Goal: Check status

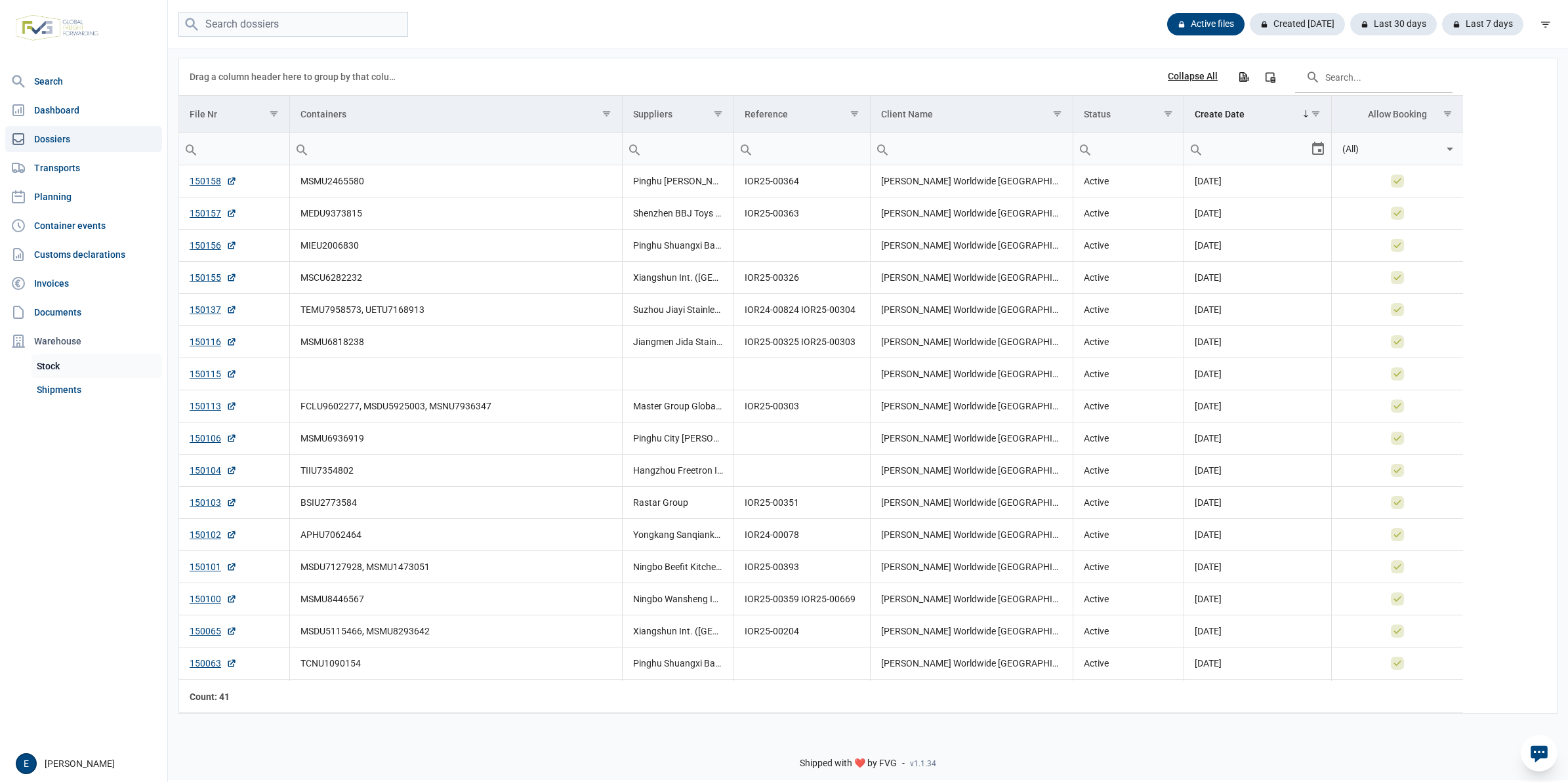
click at [103, 365] on link "Stock" at bounding box center [97, 366] width 131 height 24
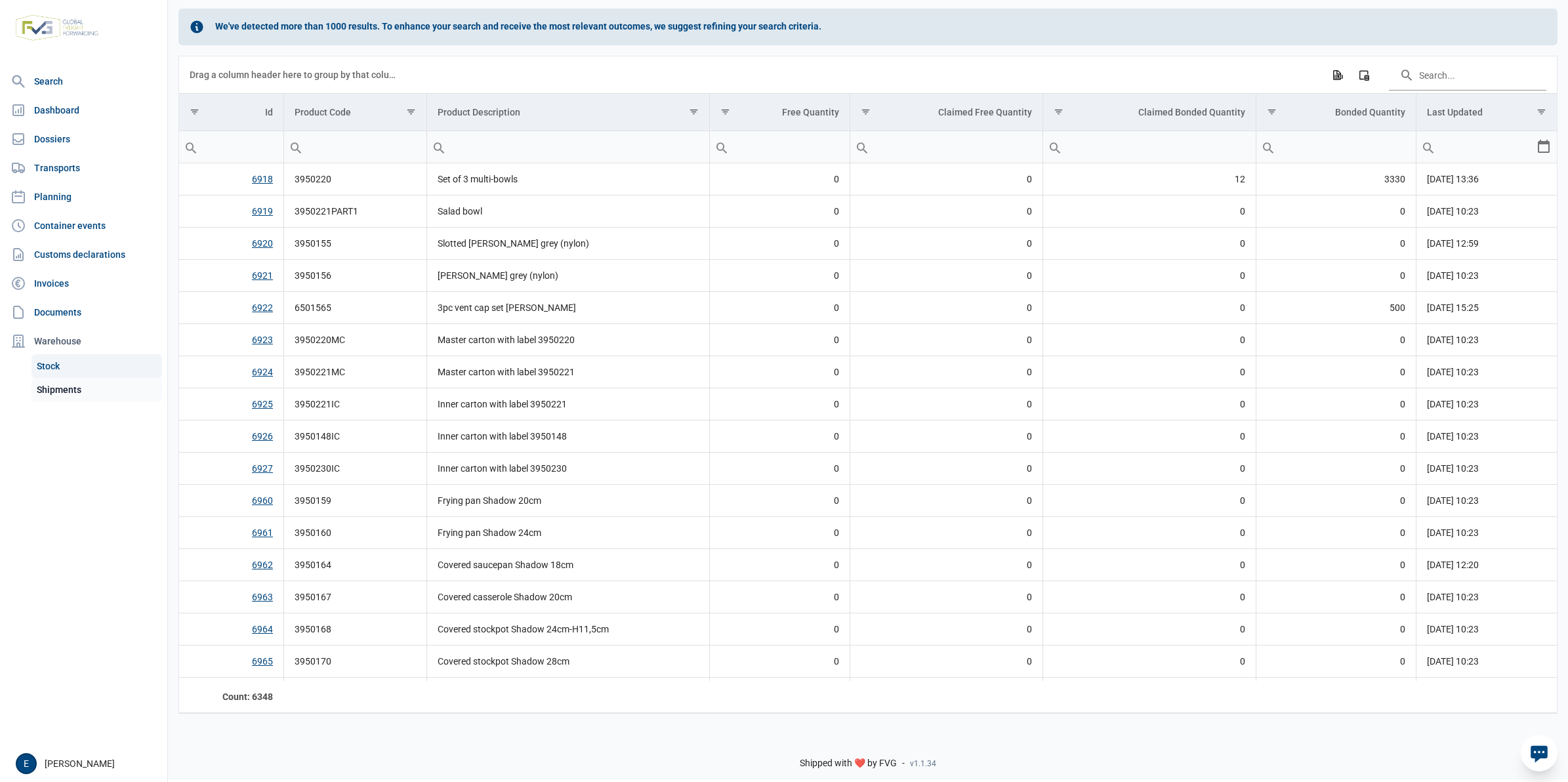
click at [80, 383] on link "Shipments" at bounding box center [97, 390] width 131 height 24
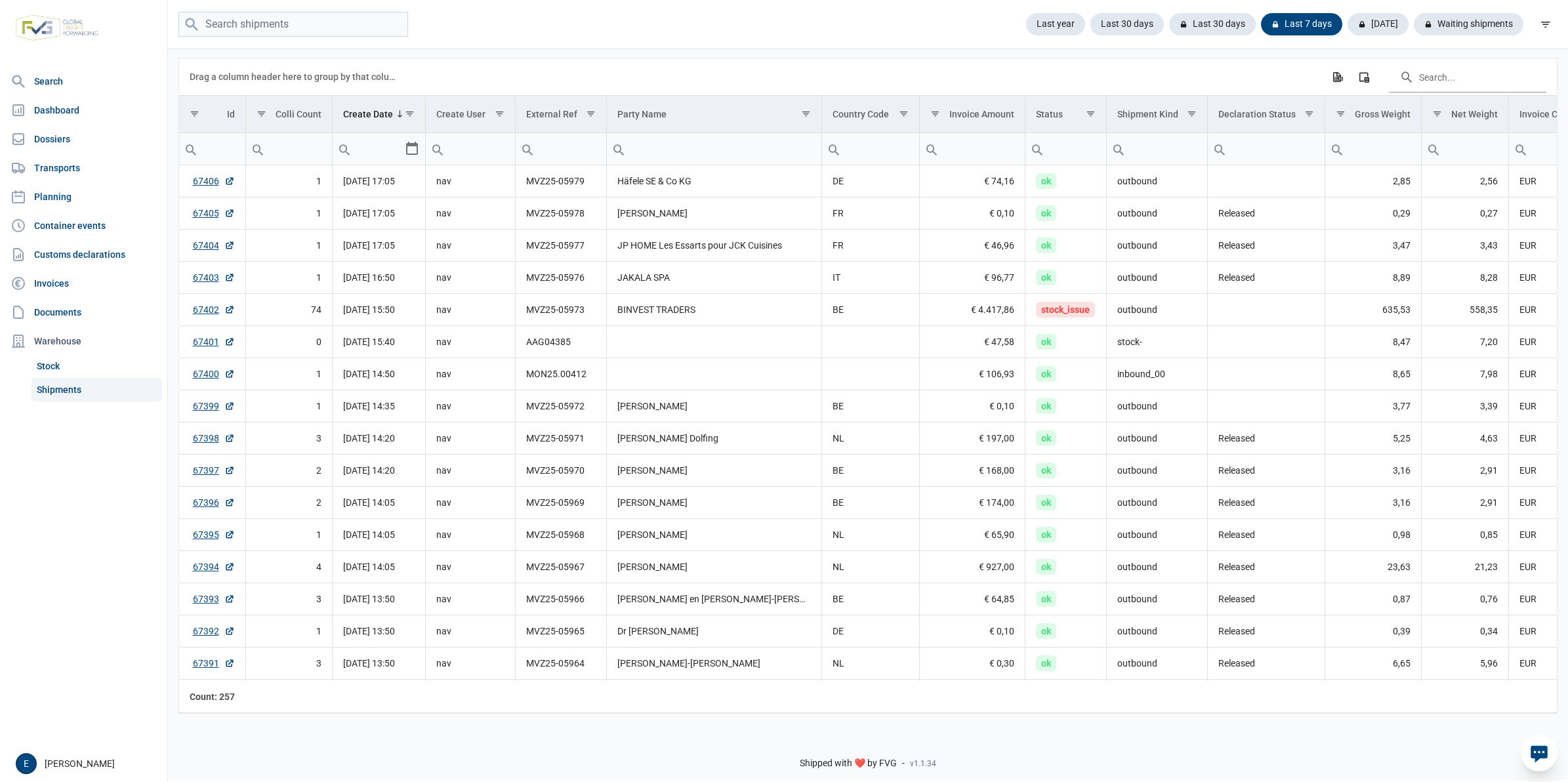
click at [1080, 156] on input "Filter cell" at bounding box center [1065, 149] width 80 height 32
type input "wait"
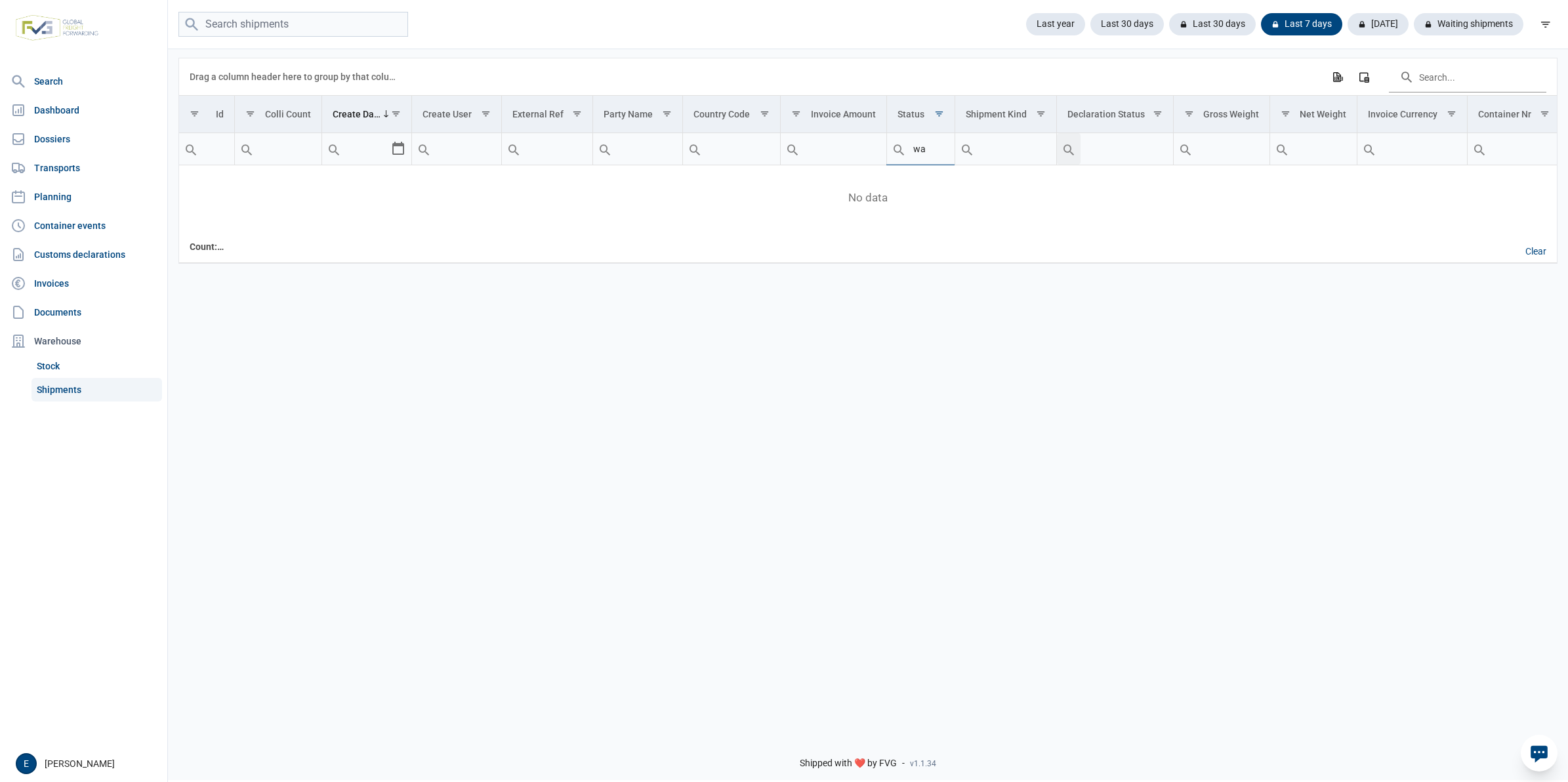
type input "w"
